Goal: Transaction & Acquisition: Purchase product/service

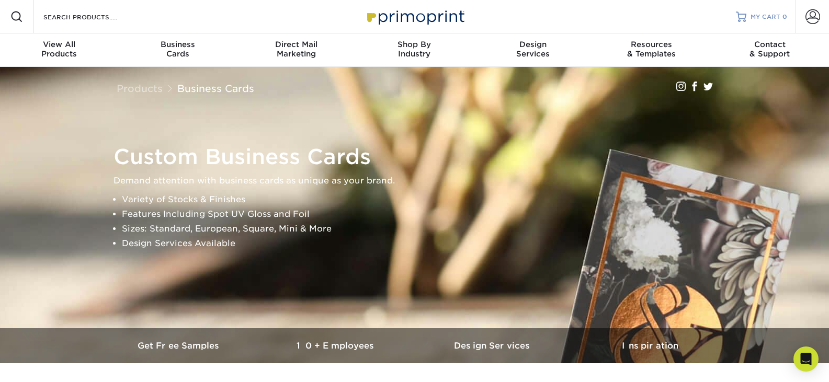
click at [777, 13] on span "MY CART" at bounding box center [766, 17] width 30 height 9
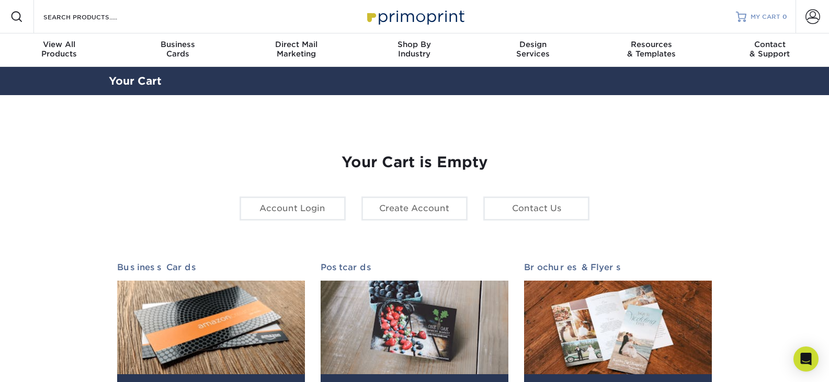
click at [763, 17] on span "MY CART" at bounding box center [766, 17] width 30 height 9
click at [785, 13] on span "0" at bounding box center [785, 16] width 5 height 7
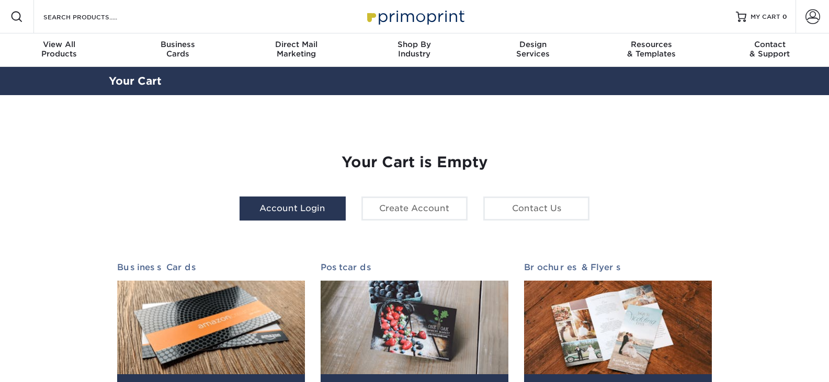
click at [316, 213] on link "Account Login" at bounding box center [293, 209] width 106 height 24
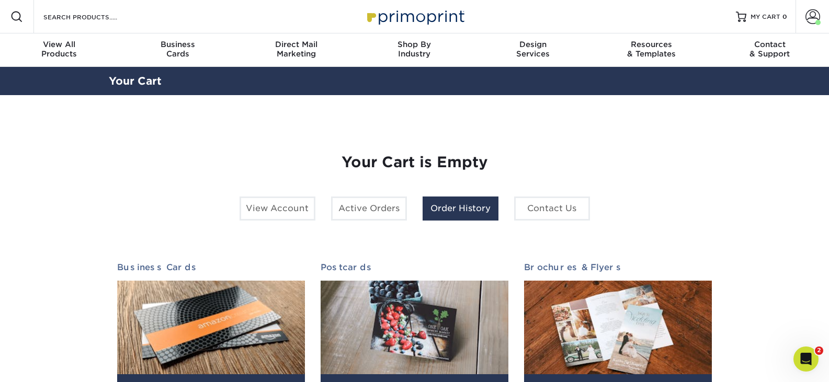
click at [467, 200] on link "Order History" at bounding box center [461, 209] width 76 height 24
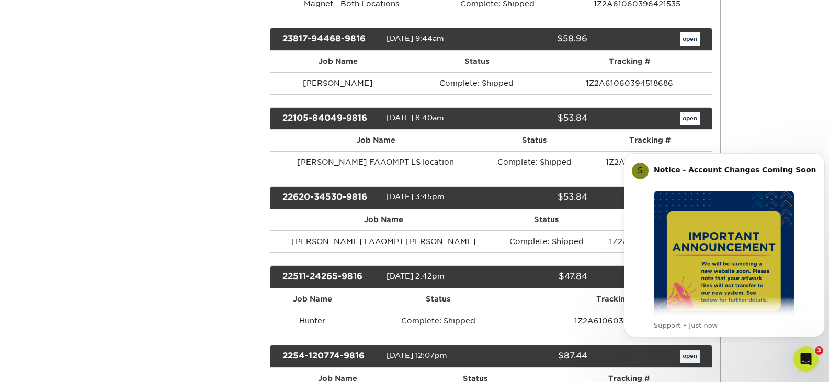
scroll to position [942, 0]
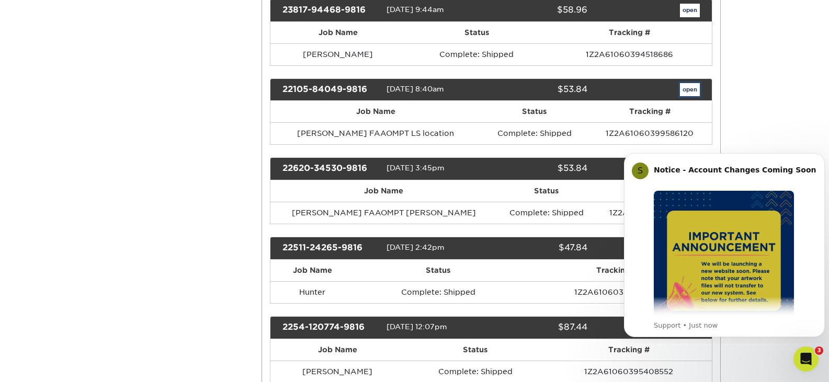
click at [688, 89] on link "open" at bounding box center [690, 90] width 20 height 14
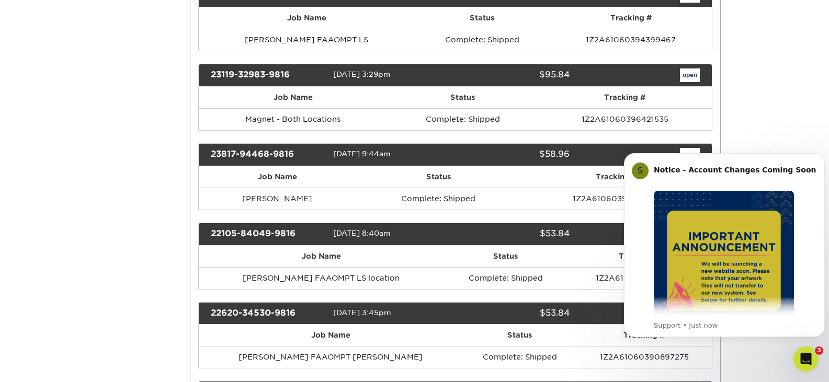
scroll to position [0, 0]
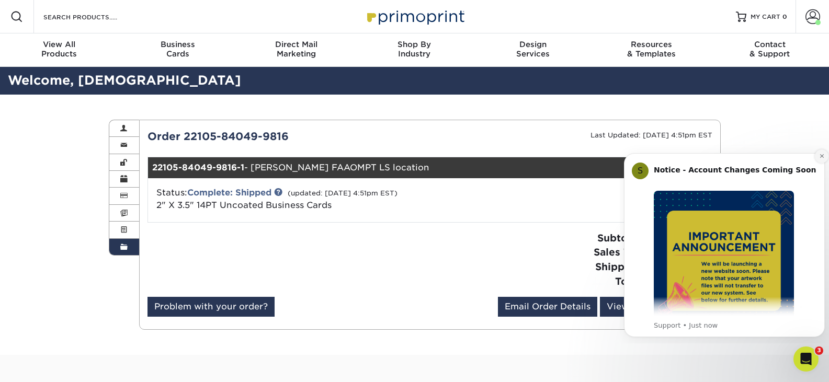
click at [822, 155] on icon "Dismiss notification" at bounding box center [822, 156] width 6 height 6
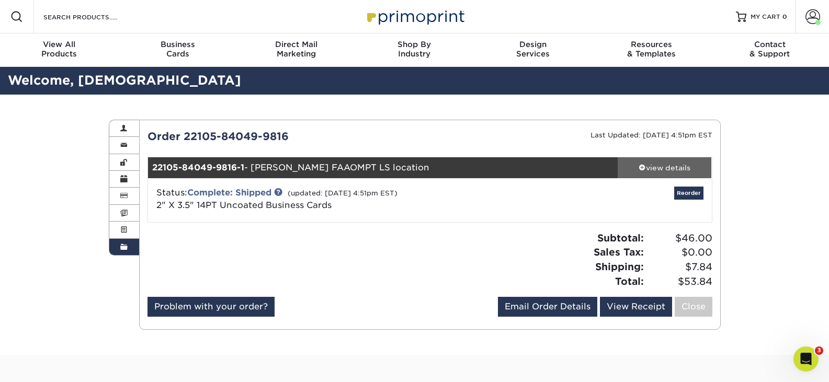
click at [655, 170] on div "view details" at bounding box center [665, 168] width 94 height 10
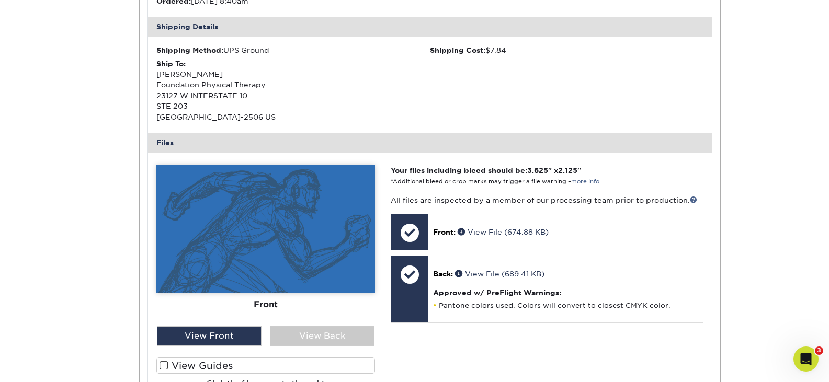
scroll to position [314, 0]
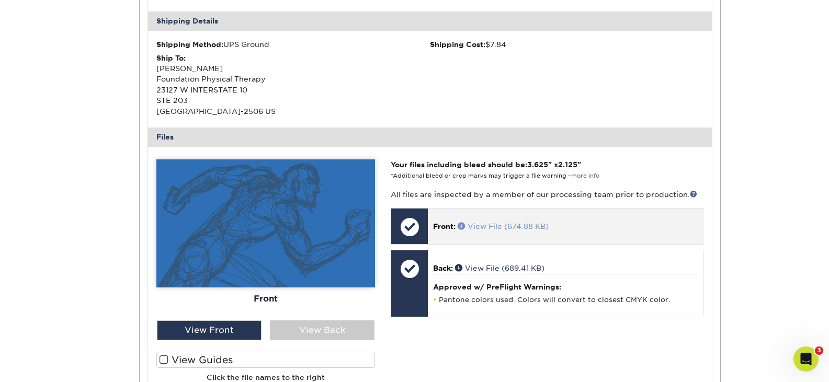
click at [505, 229] on link "View File (674.88 KB)" at bounding box center [503, 226] width 91 height 8
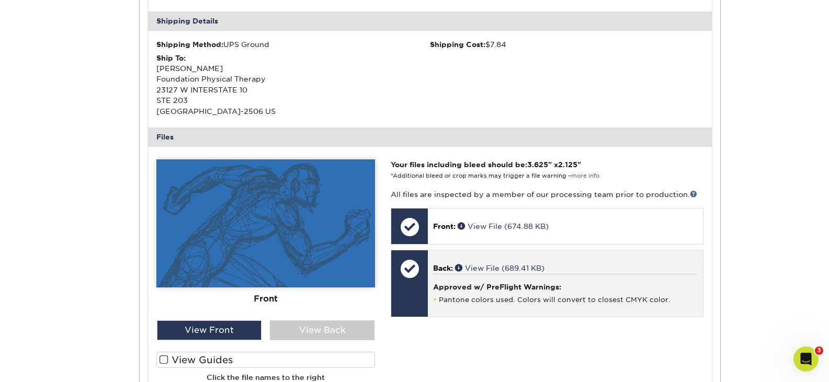
click at [499, 264] on p "Back: View File (689.41 KB)" at bounding box center [565, 268] width 264 height 10
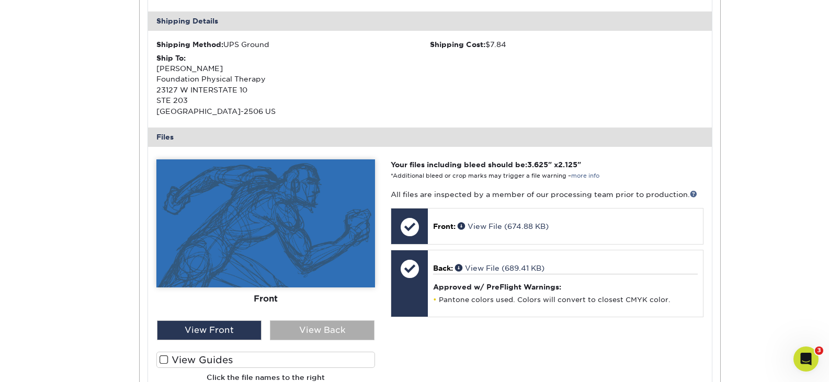
click at [316, 323] on div "View Back" at bounding box center [322, 331] width 105 height 20
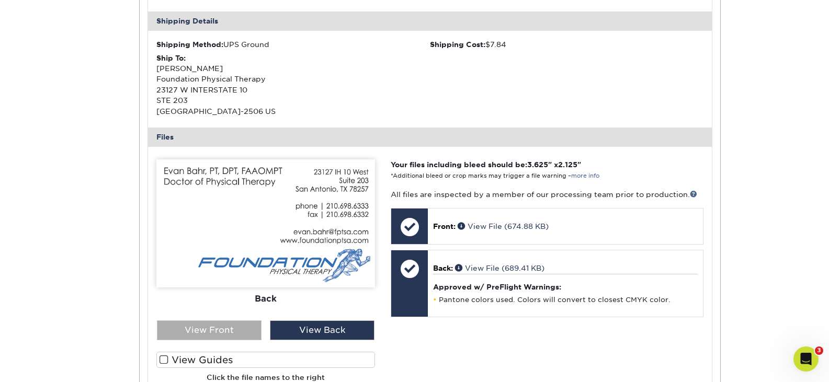
click at [218, 328] on div "View Front" at bounding box center [209, 331] width 105 height 20
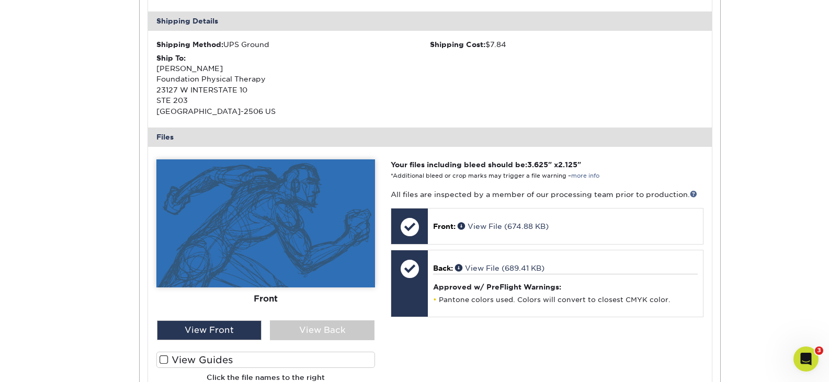
scroll to position [0, 0]
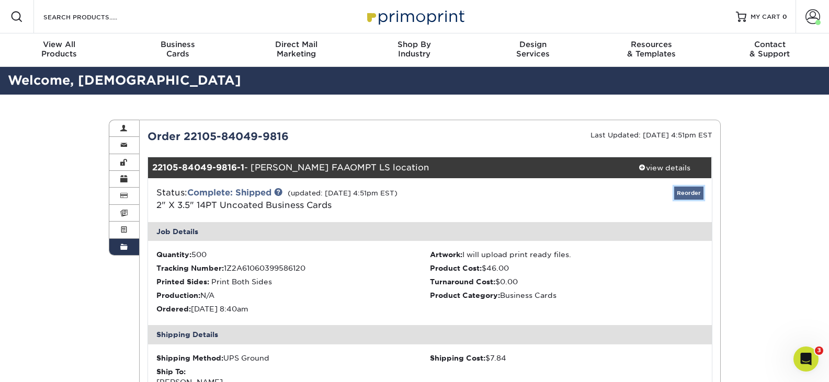
click at [697, 195] on link "Reorder" at bounding box center [688, 193] width 29 height 13
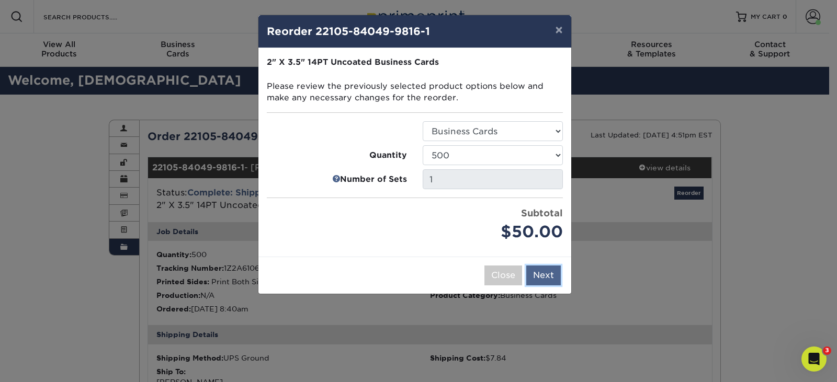
click at [544, 275] on button "Next" at bounding box center [543, 276] width 35 height 20
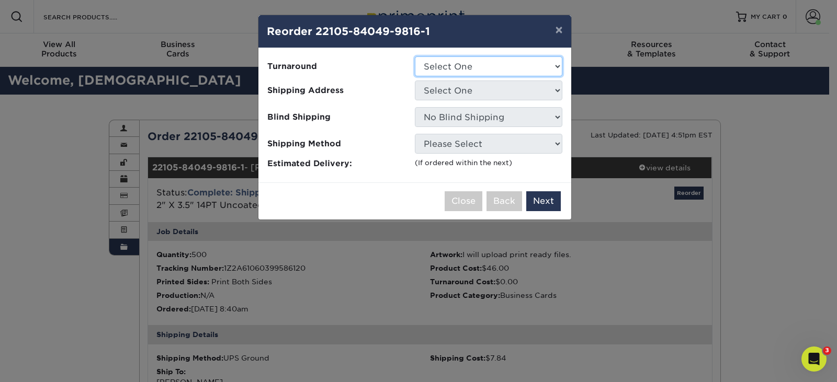
click at [458, 64] on select "Select One 2-4 Business Days 2 Day Next Business Day" at bounding box center [489, 66] width 148 height 20
click at [415, 56] on select "Select One 2-4 Business Days 2 Day Next Business Day" at bounding box center [489, 66] width 148 height 20
drag, startPoint x: 466, startPoint y: 66, endPoint x: 467, endPoint y: 74, distance: 7.9
click at [466, 66] on select "Select One 2-4 Business Days 2 Day Next Business Day" at bounding box center [489, 66] width 148 height 20
select select "c171f5d3-93e3-481a-b0a0-31d6facb0abc"
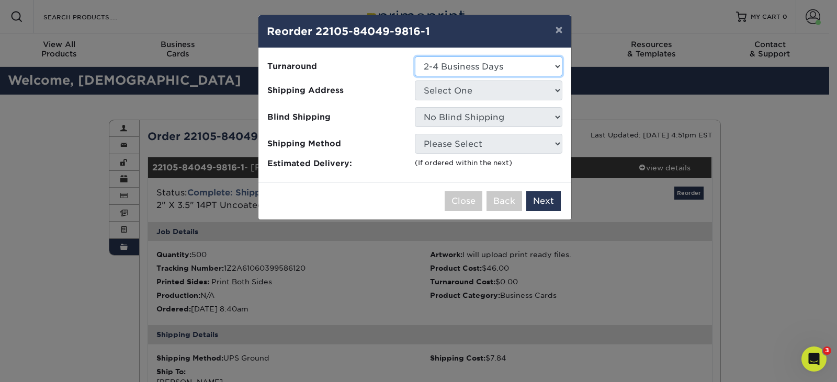
click at [415, 56] on select "Select One 2-4 Business Days 2 Day Next Business Day" at bounding box center [489, 66] width 148 height 20
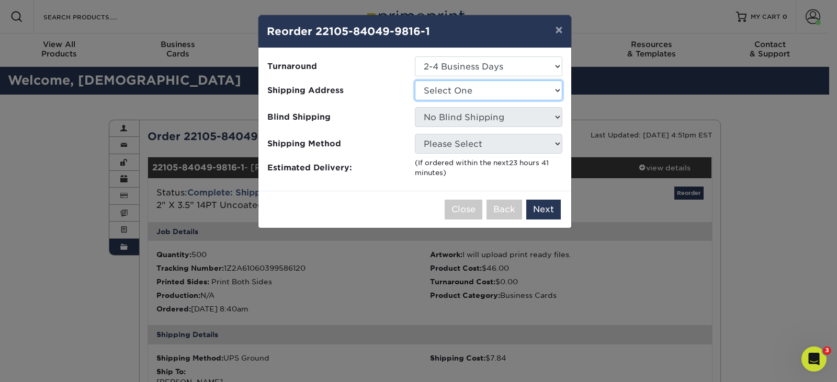
drag, startPoint x: 448, startPoint y: 93, endPoint x: 448, endPoint y: 99, distance: 6.3
click at [448, 93] on select "Select One 23127 IH 10 W 905 N Main ST Leon Springs Location 23127 IH-10 West, …" at bounding box center [489, 91] width 148 height 20
select select "141380"
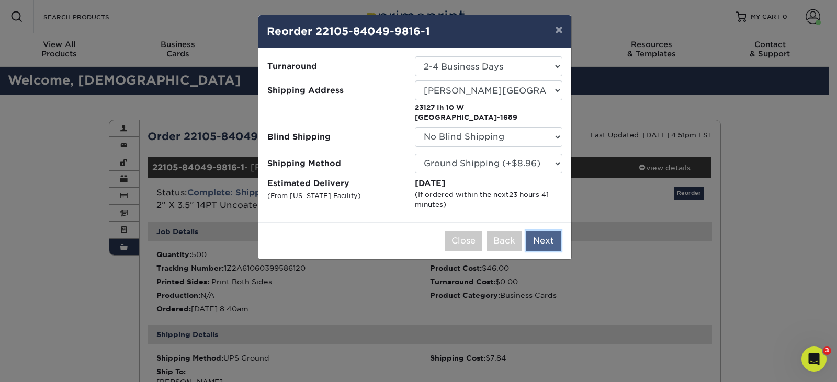
click at [542, 239] on button "Next" at bounding box center [543, 241] width 35 height 20
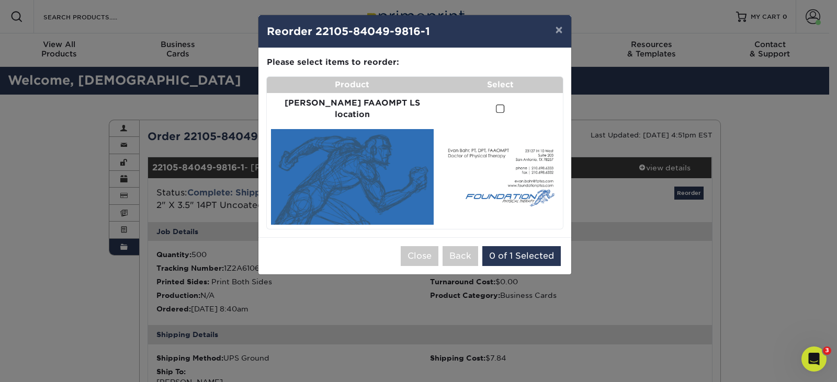
click at [496, 104] on span at bounding box center [500, 109] width 9 height 10
click at [0, 0] on input "checkbox" at bounding box center [0, 0] width 0 height 0
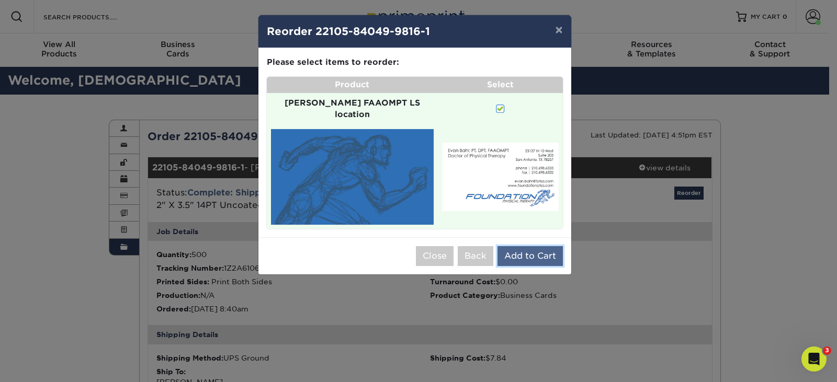
click at [524, 246] on button "Add to Cart" at bounding box center [529, 256] width 65 height 20
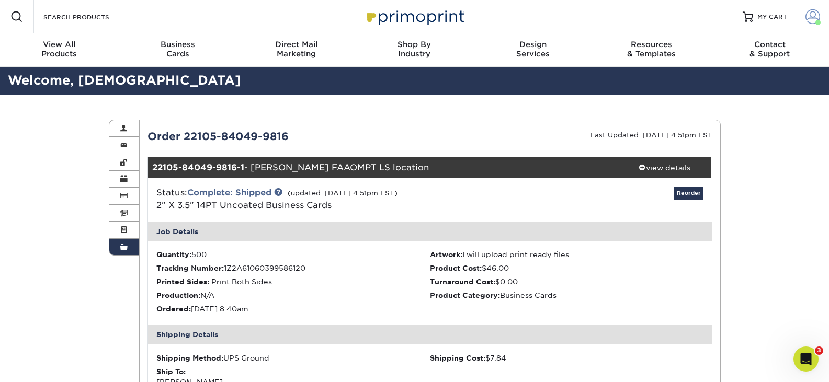
click at [810, 20] on span at bounding box center [813, 16] width 15 height 15
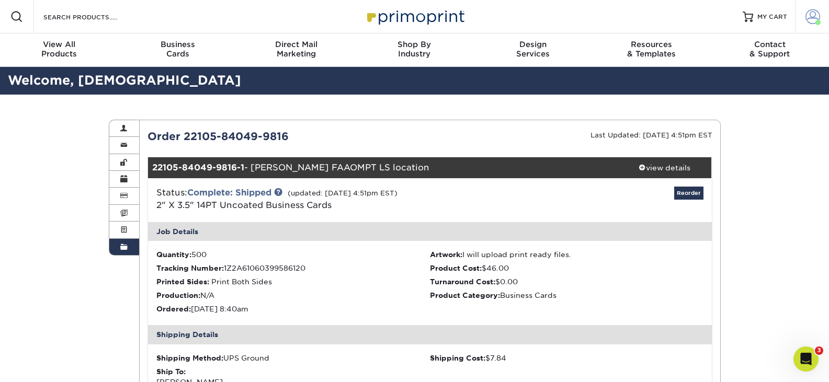
click at [817, 12] on span at bounding box center [813, 16] width 15 height 15
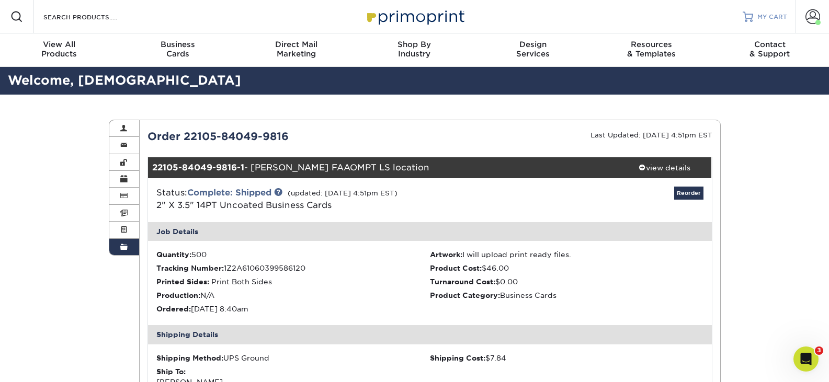
click at [771, 13] on span "MY CART" at bounding box center [772, 17] width 30 height 9
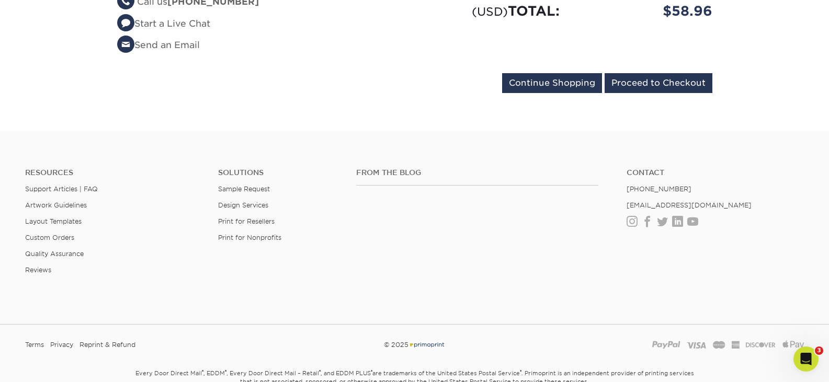
scroll to position [366, 0]
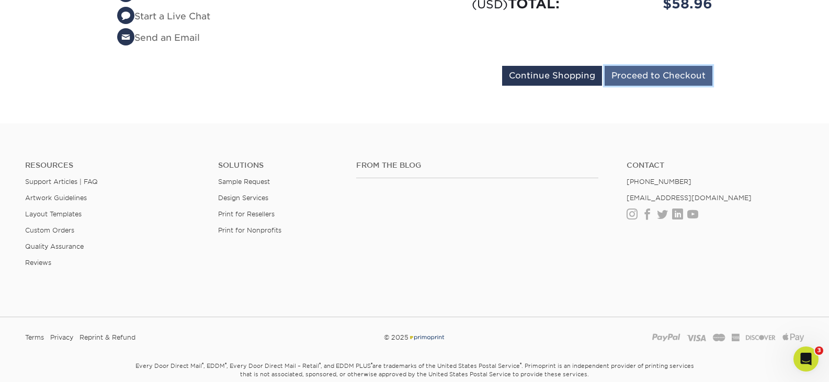
click at [670, 71] on input "Proceed to Checkout" at bounding box center [659, 76] width 108 height 20
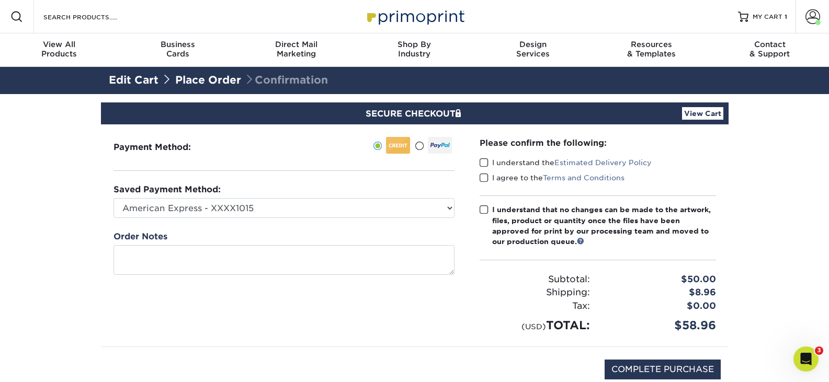
click at [484, 160] on span at bounding box center [484, 163] width 9 height 10
click at [0, 0] on input "I understand the Estimated Delivery Policy" at bounding box center [0, 0] width 0 height 0
click at [483, 177] on span at bounding box center [484, 178] width 9 height 10
click at [0, 0] on input "I agree to the Terms and Conditions" at bounding box center [0, 0] width 0 height 0
click at [484, 210] on span at bounding box center [484, 210] width 9 height 10
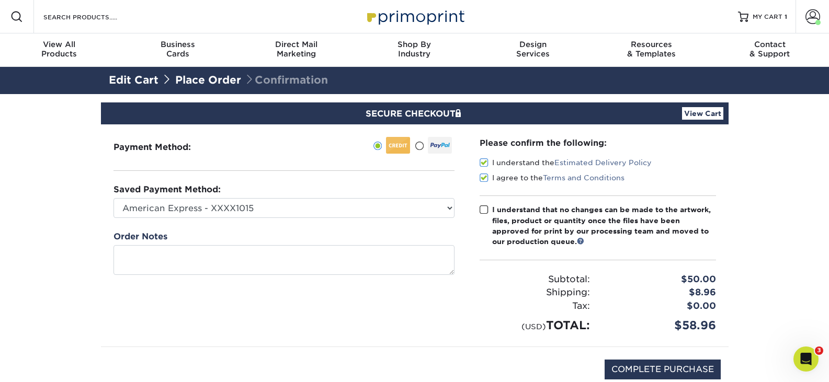
click at [0, 0] on input "I understand that no changes can be made to the artwork, files, product or quan…" at bounding box center [0, 0] width 0 height 0
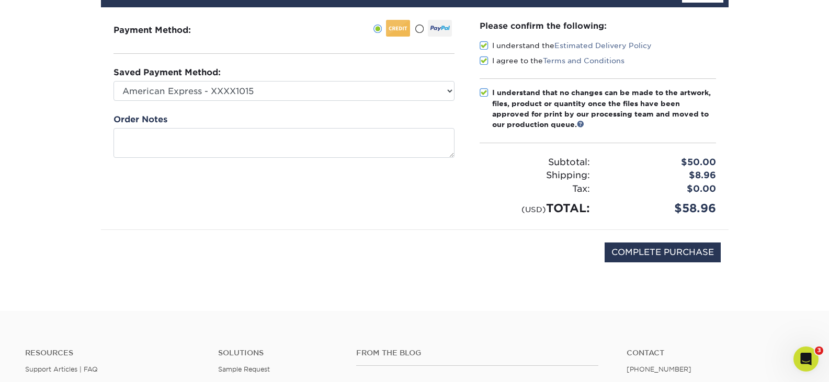
scroll to position [157, 0]
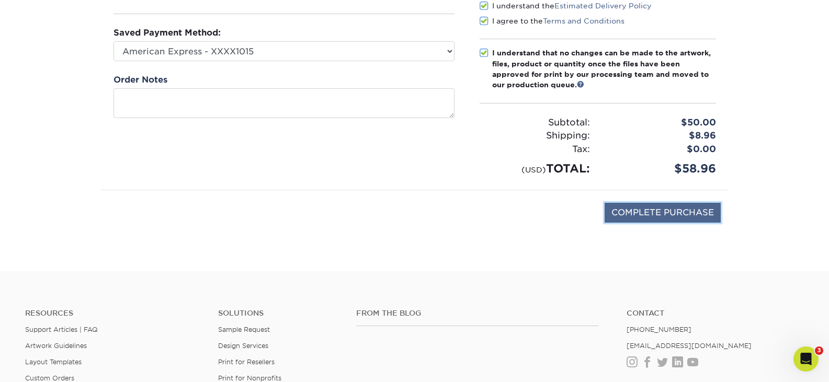
click at [665, 222] on input "COMPLETE PURCHASE" at bounding box center [663, 213] width 116 height 20
click at [673, 212] on input "COMPLETE PURCHASE" at bounding box center [663, 213] width 116 height 20
type input "COMPLETE PURCHASE"
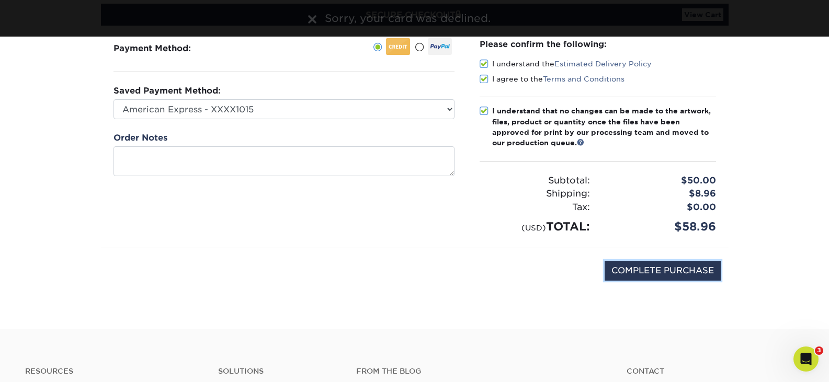
scroll to position [0, 0]
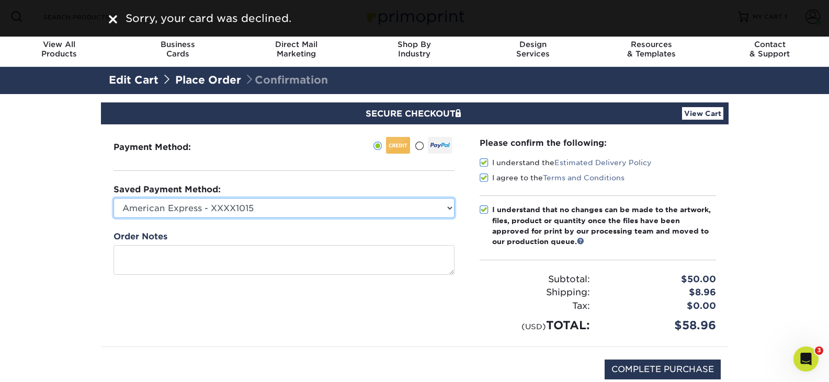
click at [345, 208] on select "American Express - XXXX1015 American Express - XXXX2021 American Express - XXXX…" at bounding box center [284, 208] width 341 height 20
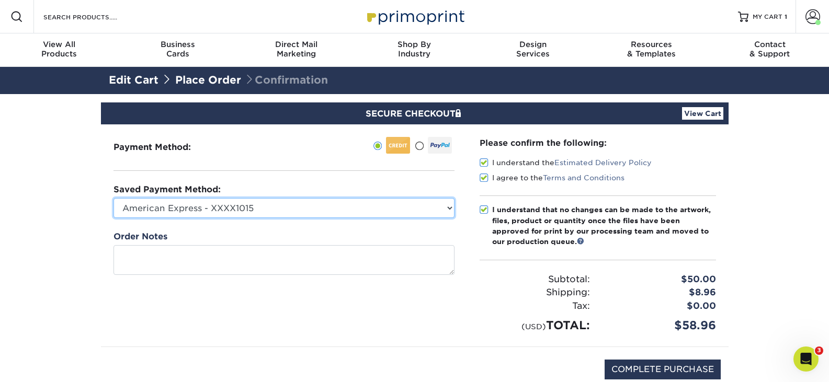
select select "58470"
click at [114, 198] on select "American Express - XXXX1015 American Express - XXXX2021 American Express - XXXX…" at bounding box center [284, 208] width 341 height 20
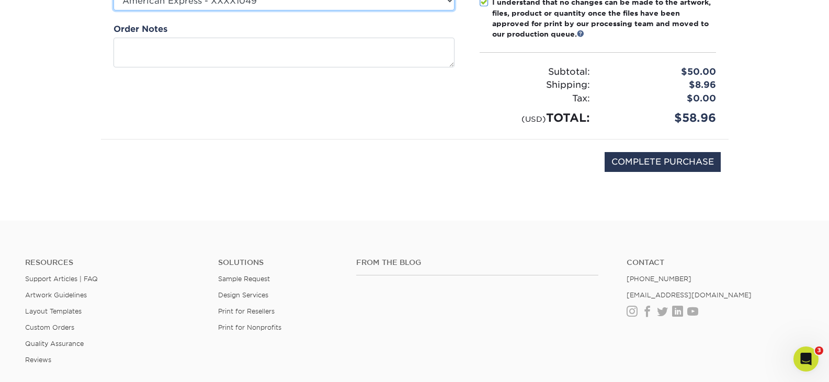
scroll to position [209, 0]
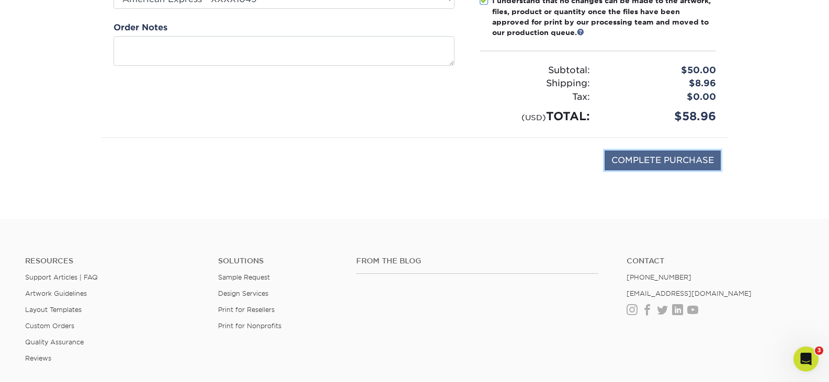
click at [694, 158] on input "COMPLETE PURCHASE" at bounding box center [663, 161] width 116 height 20
type input "PROCESSING, PLEASE WAIT..."
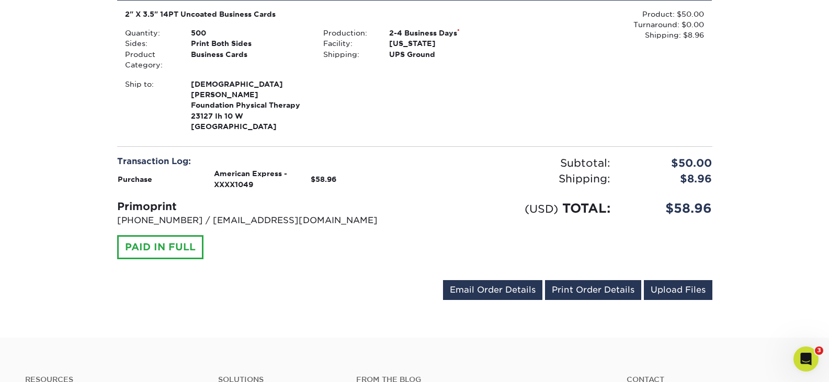
scroll to position [314, 0]
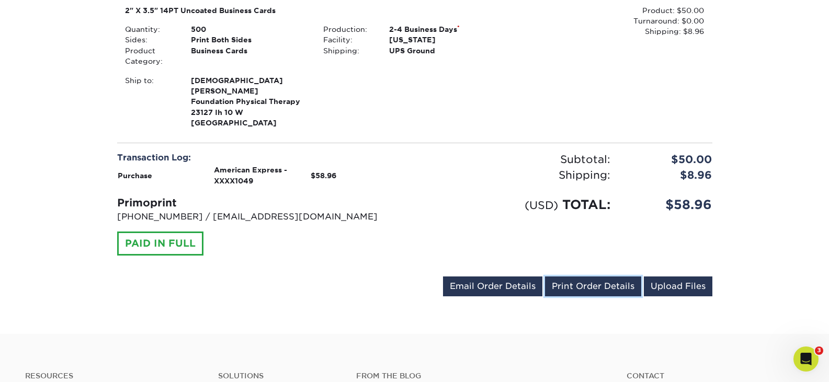
click at [576, 280] on link "Print Order Details" at bounding box center [593, 287] width 96 height 20
drag, startPoint x: 519, startPoint y: 274, endPoint x: 518, endPoint y: 246, distance: 27.7
click at [518, 277] on link "Email Order Details" at bounding box center [492, 287] width 99 height 20
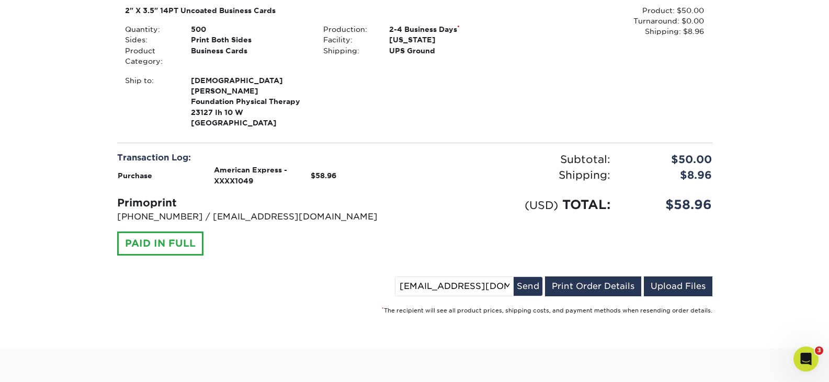
click at [469, 277] on input "[EMAIL_ADDRESS][DOMAIN_NAME]" at bounding box center [454, 286] width 118 height 19
type input "[EMAIL_ADDRESS][DOMAIN_NAME]"
click at [529, 280] on button "Send" at bounding box center [528, 286] width 29 height 19
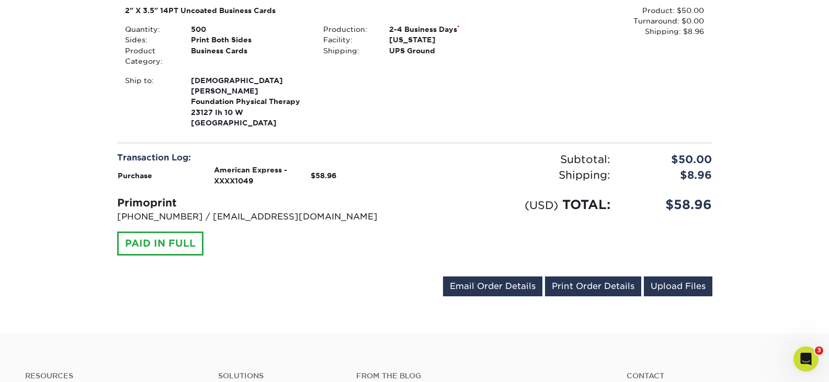
scroll to position [0, 0]
